Goal: Task Accomplishment & Management: Manage account settings

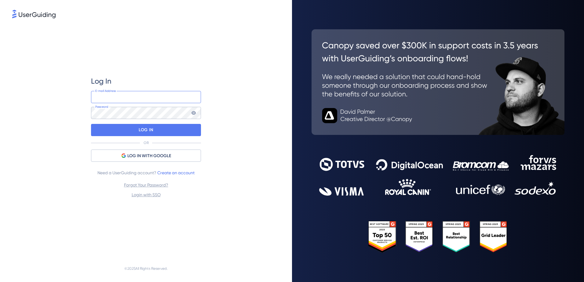
type input "[EMAIL_ADDRESS][DOMAIN_NAME]"
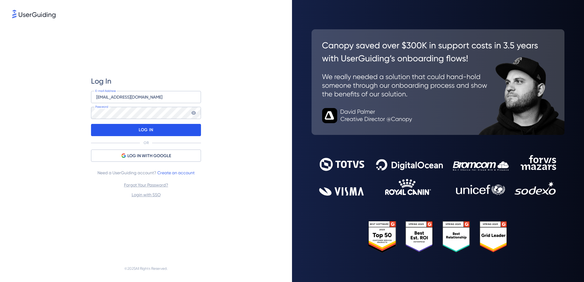
click at [172, 127] on div "LOG IN" at bounding box center [146, 130] width 110 height 12
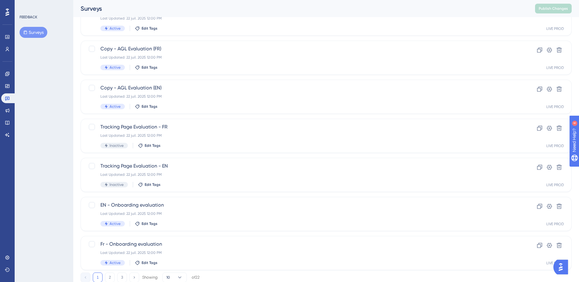
scroll to position [192, 0]
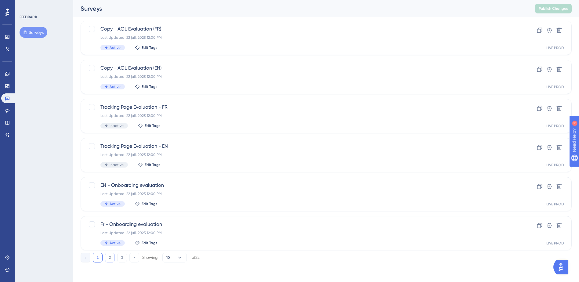
click at [110, 257] on button "2" at bounding box center [110, 258] width 10 height 10
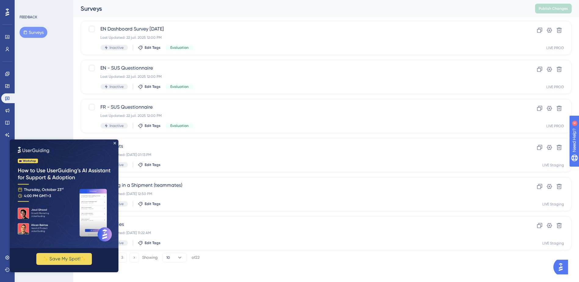
click at [115, 142] on img at bounding box center [64, 194] width 109 height 109
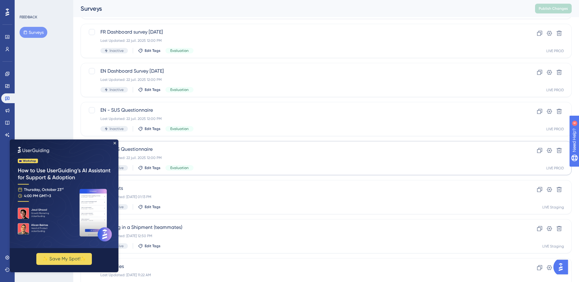
scroll to position [39, 0]
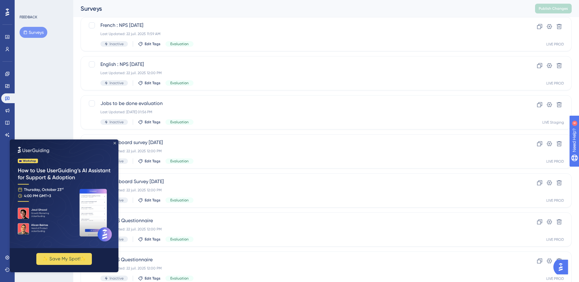
click at [115, 143] on icon "Close Preview" at bounding box center [115, 143] width 2 height 2
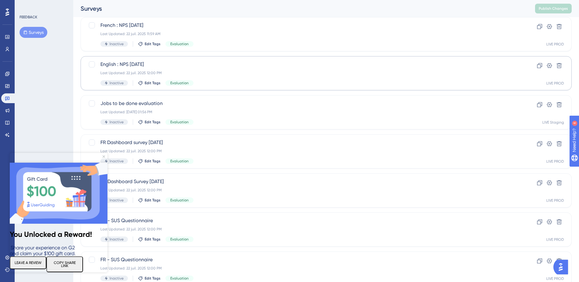
scroll to position [0, 0]
click at [193, 27] on span "French : NPS [DATE]" at bounding box center [301, 25] width 403 height 7
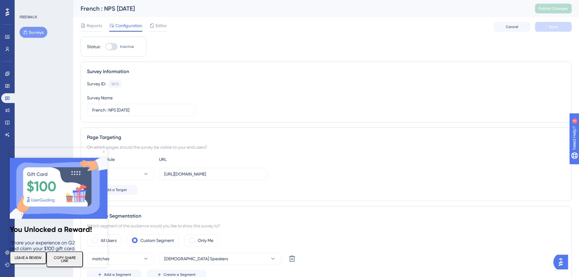
click at [103, 152] on icon "Close Preview" at bounding box center [104, 152] width 2 height 2
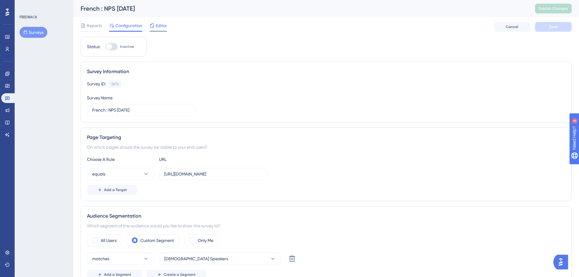
click at [151, 24] on icon at bounding box center [152, 25] width 5 height 5
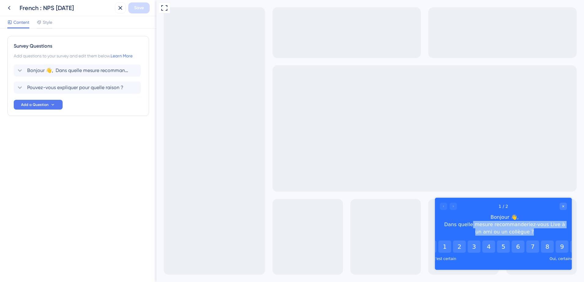
drag, startPoint x: 466, startPoint y: 226, endPoint x: 557, endPoint y: 234, distance: 91.6
click at [557, 234] on div "Bonjour 👋, Dans quelle mesure recommanderiez-vous Live à un ami ou un collègue ?" at bounding box center [504, 225] width 125 height 22
drag, startPoint x: 557, startPoint y: 234, endPoint x: 524, endPoint y: 233, distance: 33.0
click at [524, 233] on div "Bonjour 👋, Dans quelle mesure recommanderiez-vous Live à un ami ou un collègue ?" at bounding box center [504, 225] width 125 height 22
drag, startPoint x: 520, startPoint y: 233, endPoint x: 712, endPoint y: 423, distance: 270.5
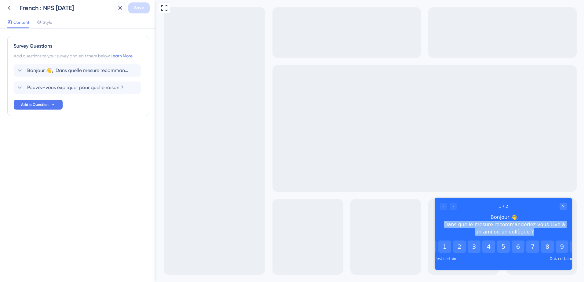
click at [435, 225] on html "1 / 2 Bonjour 👋, Dans quelle mesure recommanderiez-vous Live à un ami ou un col…" at bounding box center [503, 234] width 137 height 72
drag, startPoint x: 712, startPoint y: 423, endPoint x: 521, endPoint y: 226, distance: 274.6
click at [521, 226] on div "Bonjour 👋, Dans quelle mesure recommanderiez-vous Live à un ami ou un collègue ?" at bounding box center [504, 225] width 125 height 22
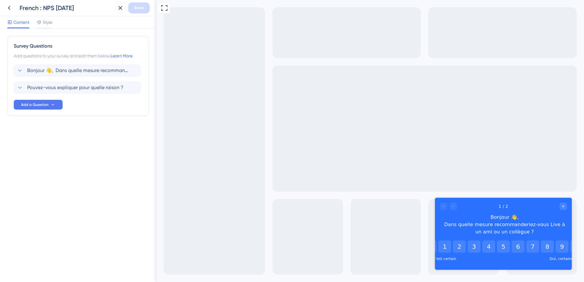
click at [98, 184] on div "Survey Questions Add questions to your survey and edit them below. Learn More B…" at bounding box center [78, 155] width 156 height 253
click at [8, 8] on icon at bounding box center [8, 7] width 7 height 7
